Goal: Navigation & Orientation: Find specific page/section

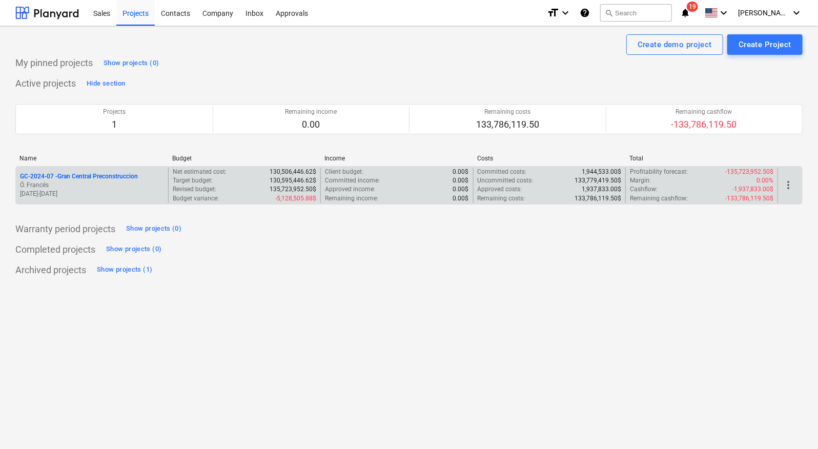
click at [71, 174] on p "GC-2024-07 - Gran Central Preconstruccion" at bounding box center [79, 176] width 118 height 9
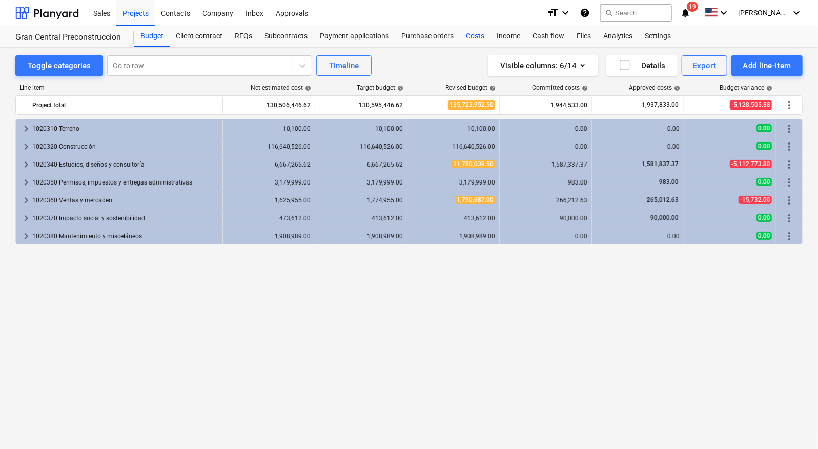
click at [476, 34] on div "Costs" at bounding box center [475, 36] width 31 height 20
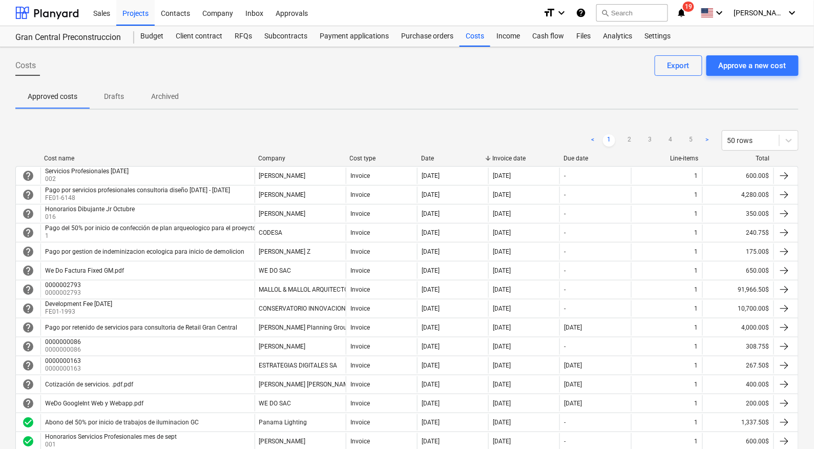
click at [686, 13] on icon "notifications" at bounding box center [681, 13] width 10 height 12
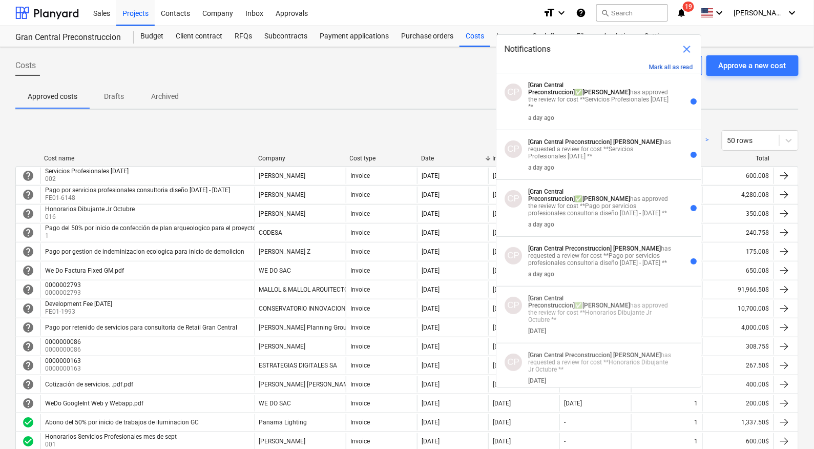
click at [675, 67] on button "Mark all as read" at bounding box center [671, 67] width 44 height 7
click at [776, 14] on span "[PERSON_NAME]" at bounding box center [759, 13] width 51 height 8
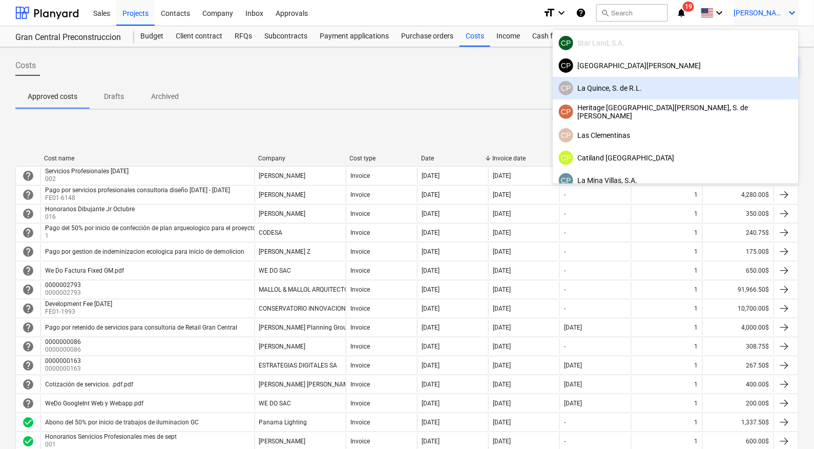
click at [734, 89] on div "CP La Quince, S. de R.L." at bounding box center [676, 88] width 234 height 14
